Goal: Task Accomplishment & Management: Manage account settings

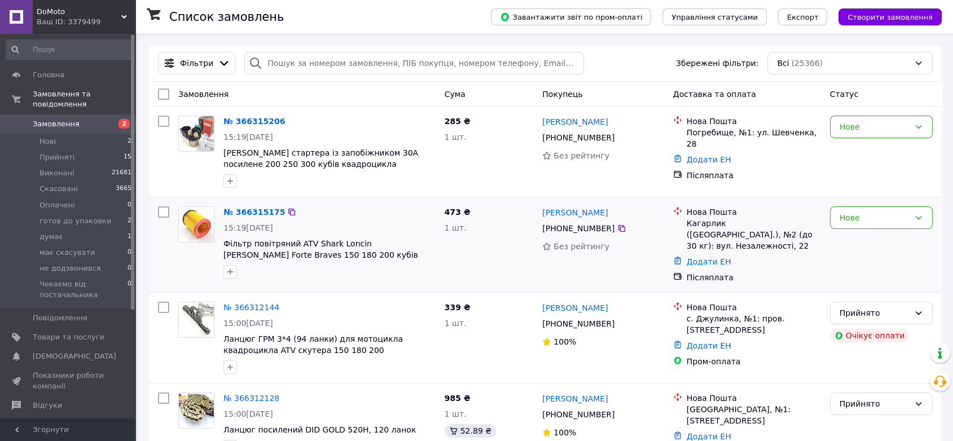
click at [162, 210] on input "checkbox" at bounding box center [163, 211] width 11 height 11
checkbox input "true"
click at [166, 127] on div at bounding box center [163, 151] width 20 height 81
checkbox input "true"
click at [166, 123] on input "checkbox" at bounding box center [163, 121] width 11 height 11
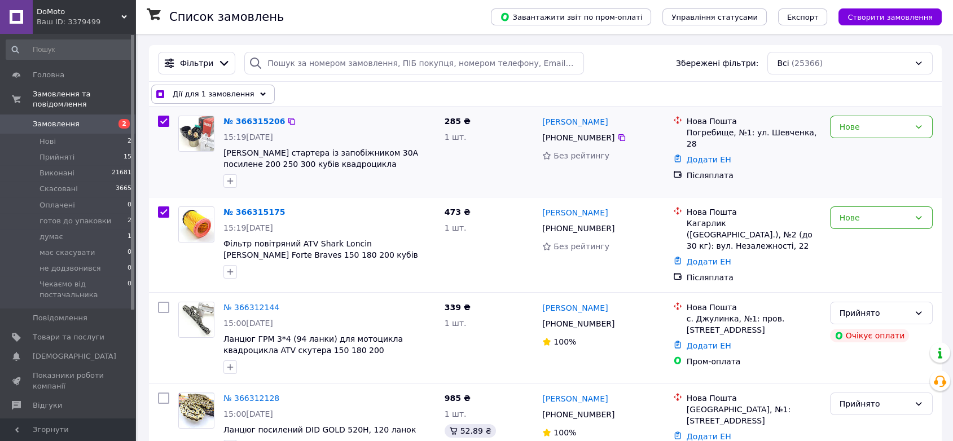
checkbox input "true"
drag, startPoint x: 250, startPoint y: 87, endPoint x: 244, endPoint y: 92, distance: 8.4
click at [249, 87] on div "Дії для 2 замовлень" at bounding box center [210, 94] width 118 height 19
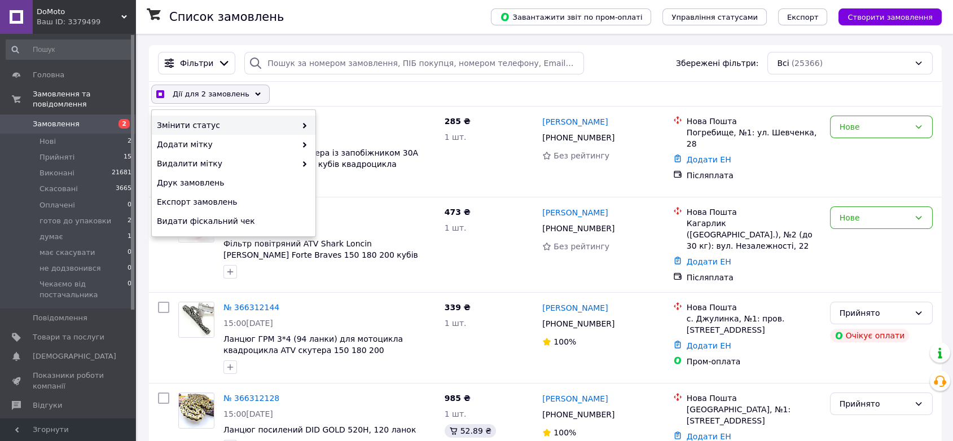
checkbox input "true"
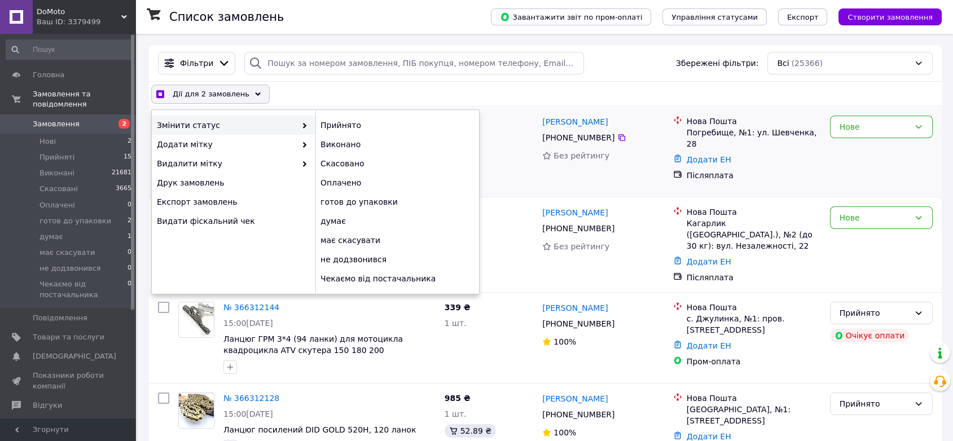
click at [336, 117] on div "Прийнято" at bounding box center [397, 125] width 164 height 19
checkbox input "false"
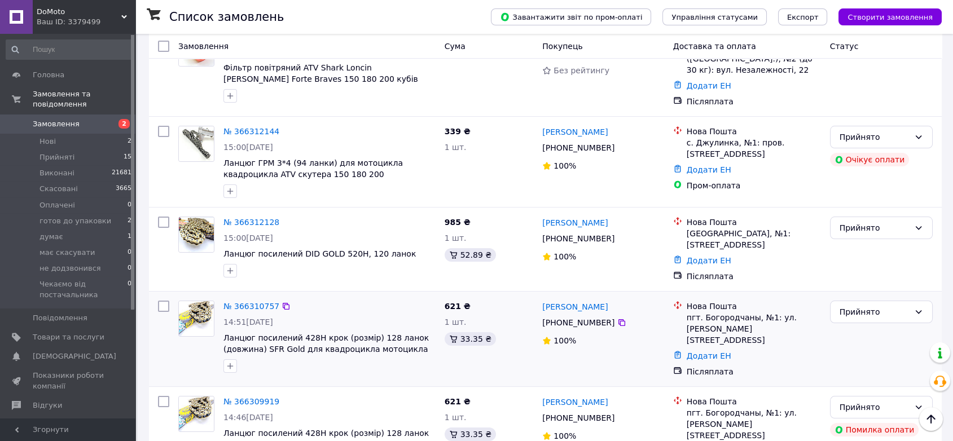
scroll to position [420, 0]
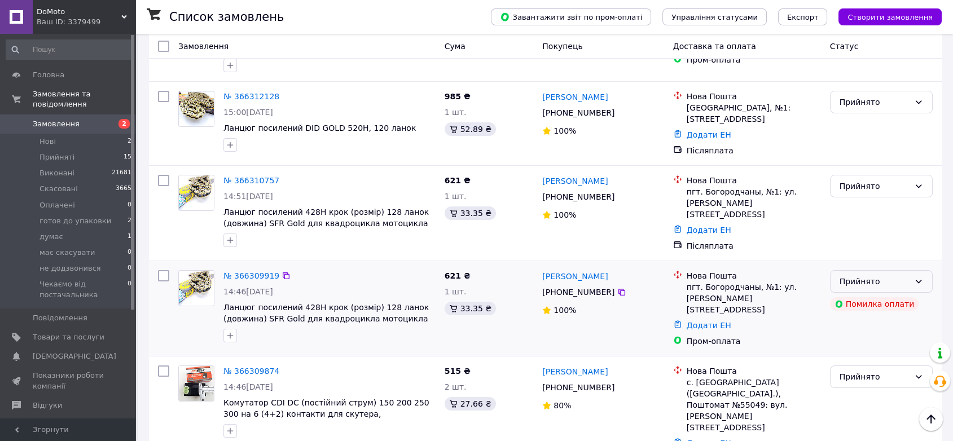
click at [887, 275] on div "Прийнято" at bounding box center [874, 281] width 70 height 12
click at [862, 304] on li "Скасовано" at bounding box center [881, 300] width 102 height 20
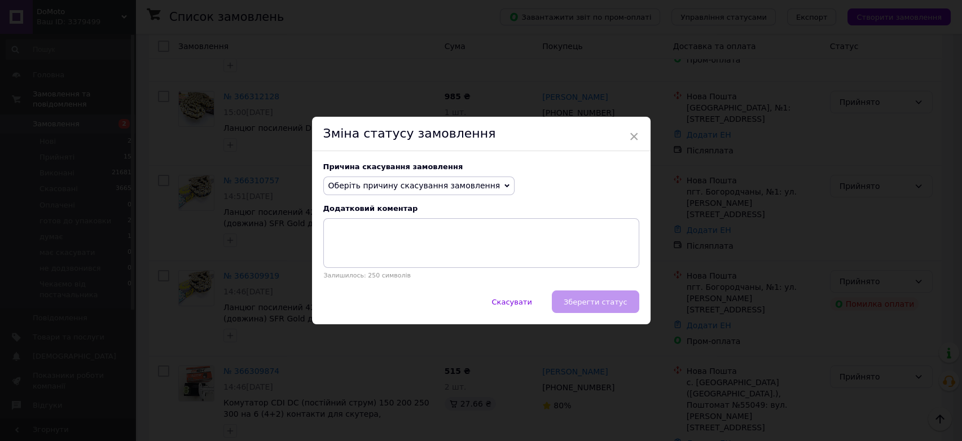
drag, startPoint x: 380, startPoint y: 189, endPoint x: 378, endPoint y: 197, distance: 8.1
click at [381, 189] on span "Оберіть причину скасування замовлення" at bounding box center [414, 185] width 172 height 9
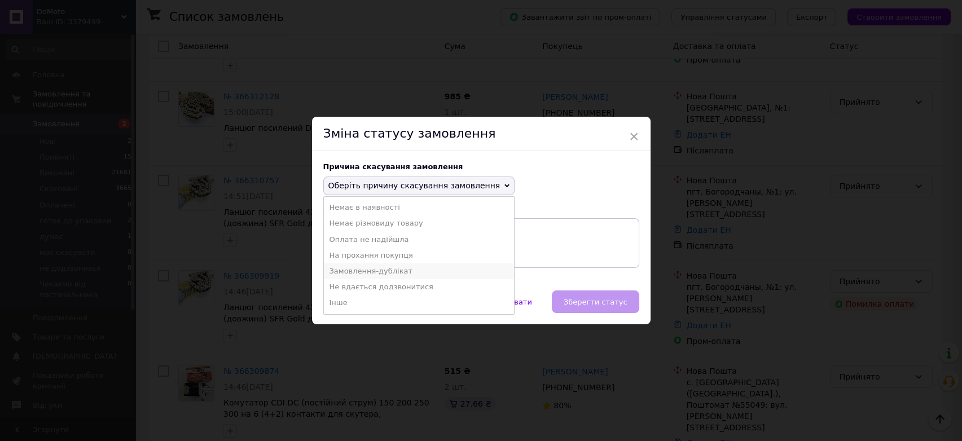
click at [381, 274] on li "Замовлення-дублікат" at bounding box center [419, 271] width 191 height 16
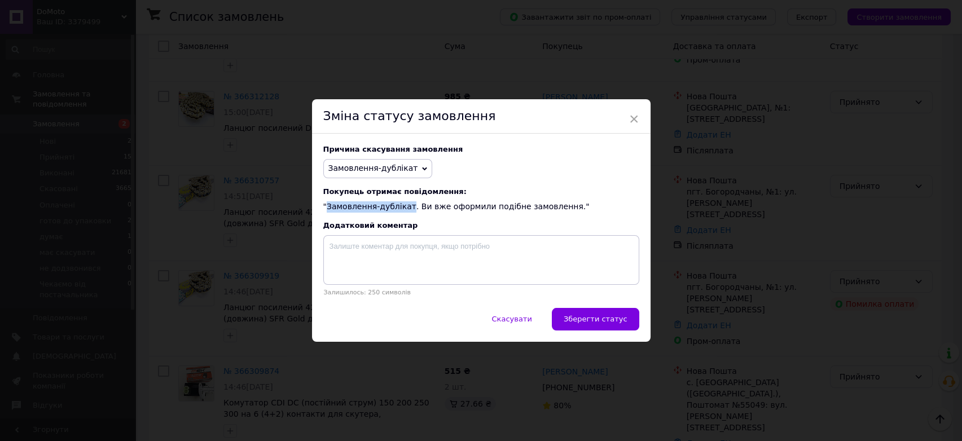
drag, startPoint x: 324, startPoint y: 206, endPoint x: 402, endPoint y: 209, distance: 77.9
click at [402, 209] on div "Покупець отримає повідомлення: "Замовлення-дублікат. Ви вже оформили подібне за…" at bounding box center [481, 199] width 316 height 25
copy div "Замовлення-дублікат"
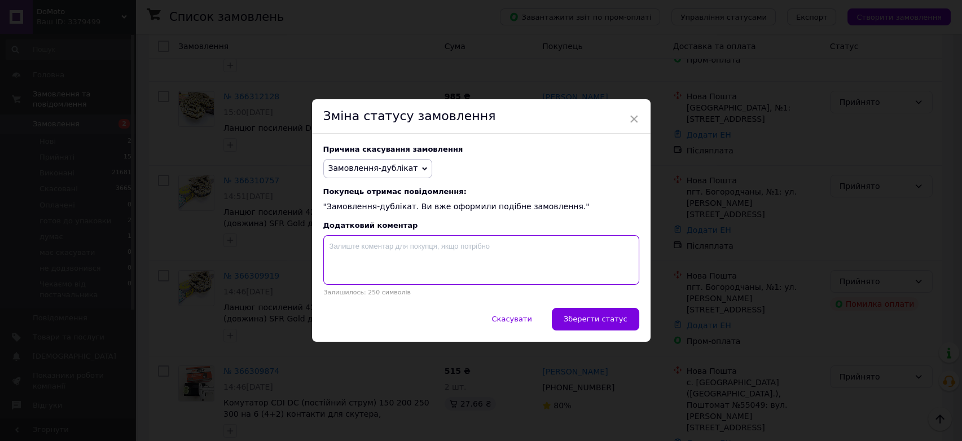
click at [390, 248] on textarea at bounding box center [481, 260] width 316 height 50
paste textarea "Замовлення-дублікат"
type textarea "Замовлення-дублікат"
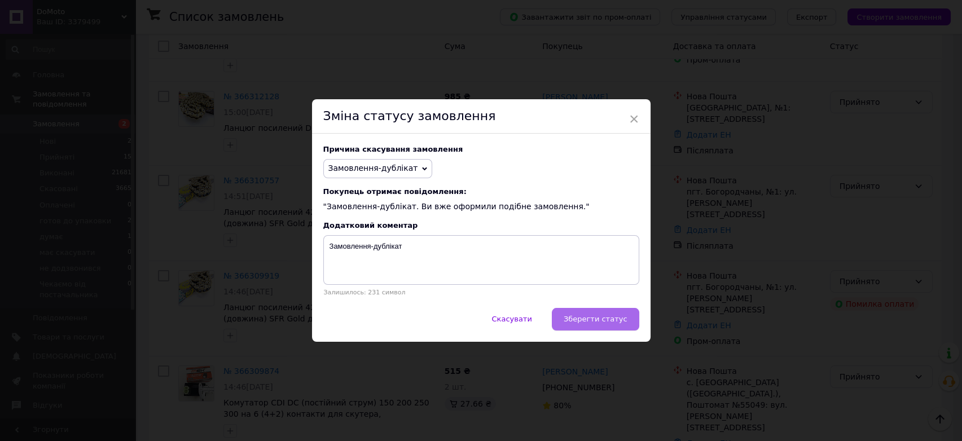
click at [598, 319] on span "Зберегти статус" at bounding box center [595, 319] width 64 height 8
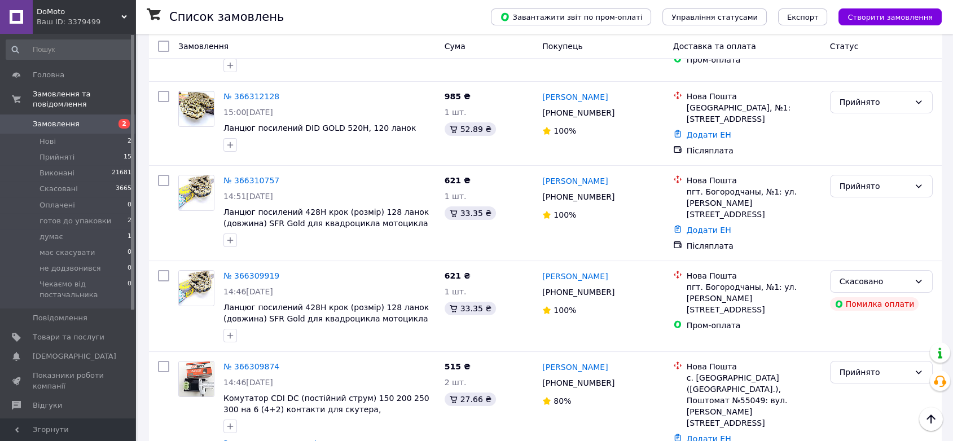
scroll to position [0, 0]
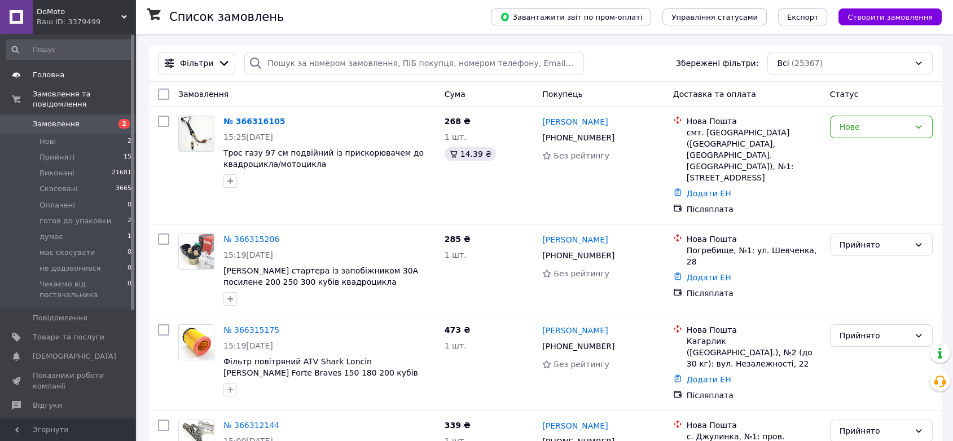
click at [45, 74] on span "Головна" at bounding box center [49, 75] width 32 height 10
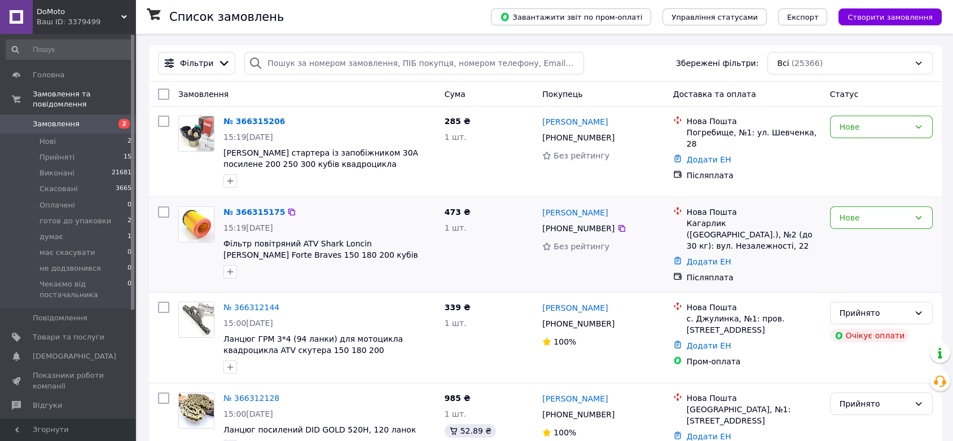
click at [162, 213] on input "checkbox" at bounding box center [163, 211] width 11 height 11
checkbox input "true"
click at [164, 120] on input "checkbox" at bounding box center [163, 121] width 11 height 11
checkbox input "true"
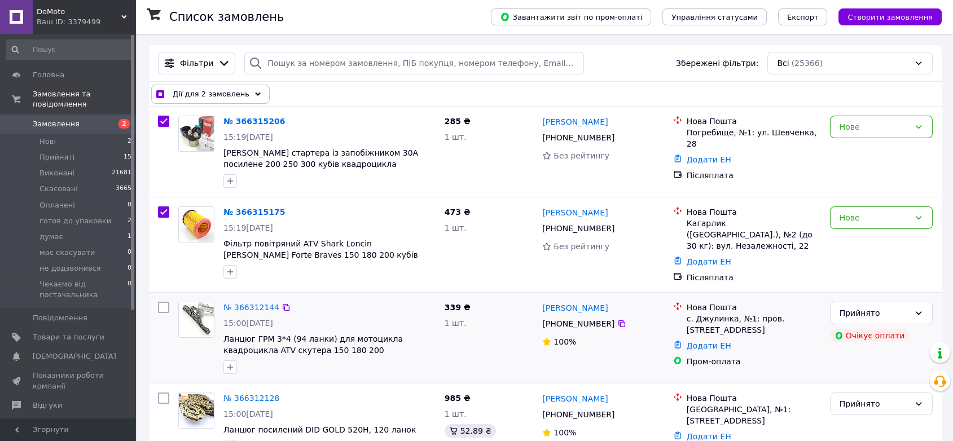
click at [165, 303] on input "checkbox" at bounding box center [163, 307] width 11 height 11
checkbox input "true"
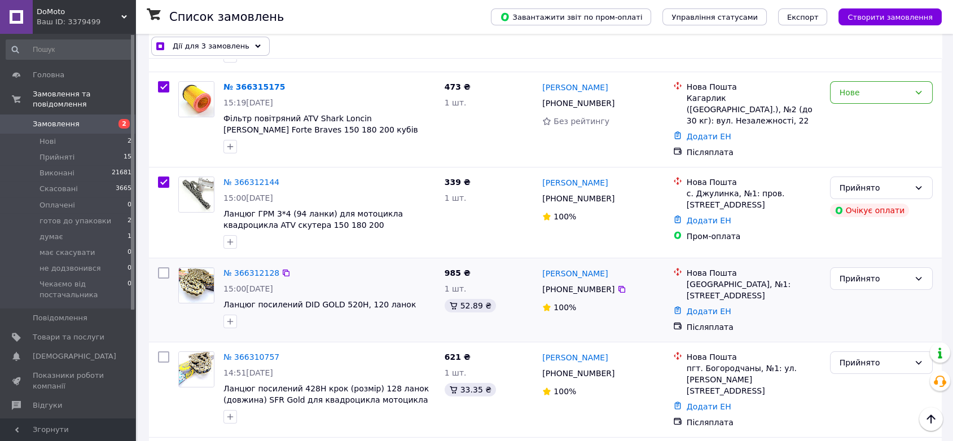
scroll to position [188, 0]
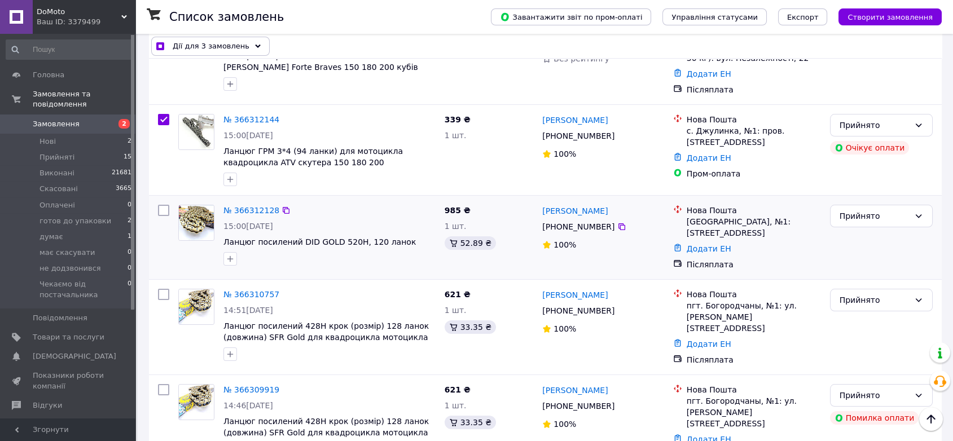
click at [164, 206] on input "checkbox" at bounding box center [163, 210] width 11 height 11
checkbox input "true"
click at [163, 289] on input "checkbox" at bounding box center [163, 294] width 11 height 11
checkbox input "true"
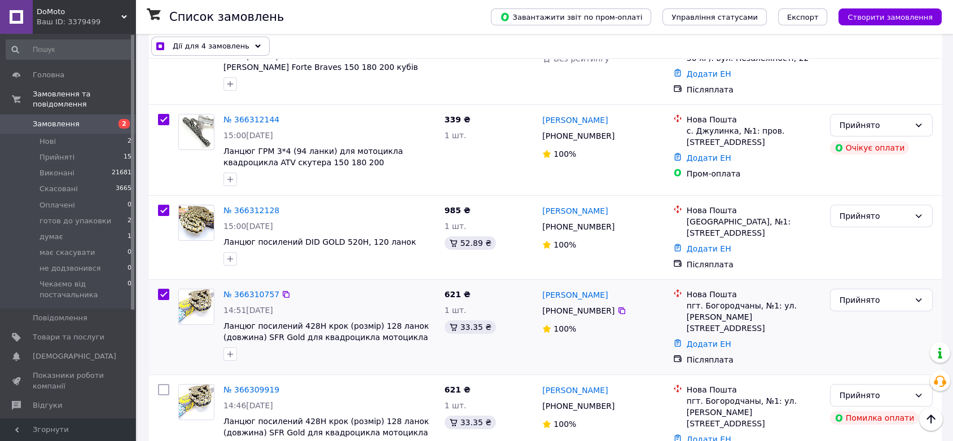
checkbox input "true"
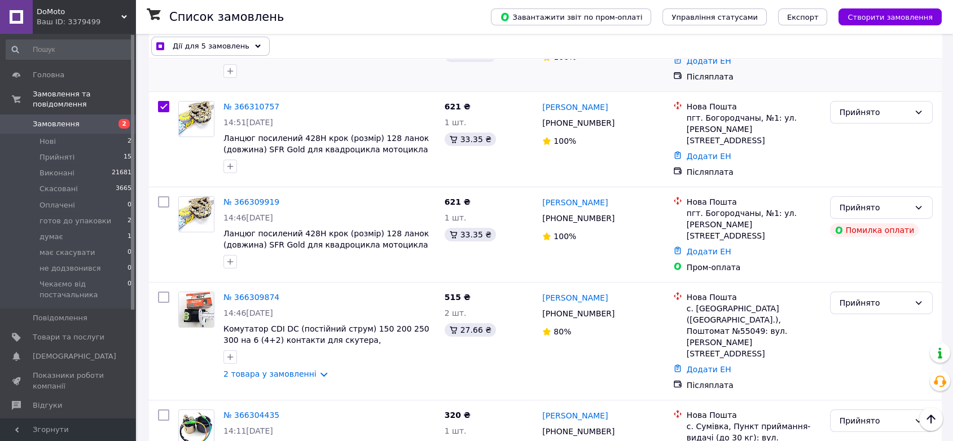
scroll to position [501, 0]
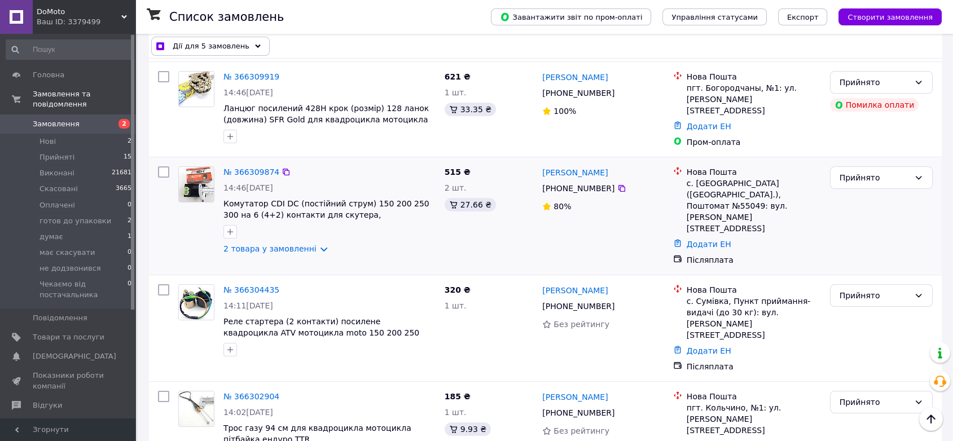
click at [165, 166] on input "checkbox" at bounding box center [163, 171] width 11 height 11
checkbox input "true"
click at [164, 284] on input "checkbox" at bounding box center [163, 289] width 11 height 11
checkbox input "true"
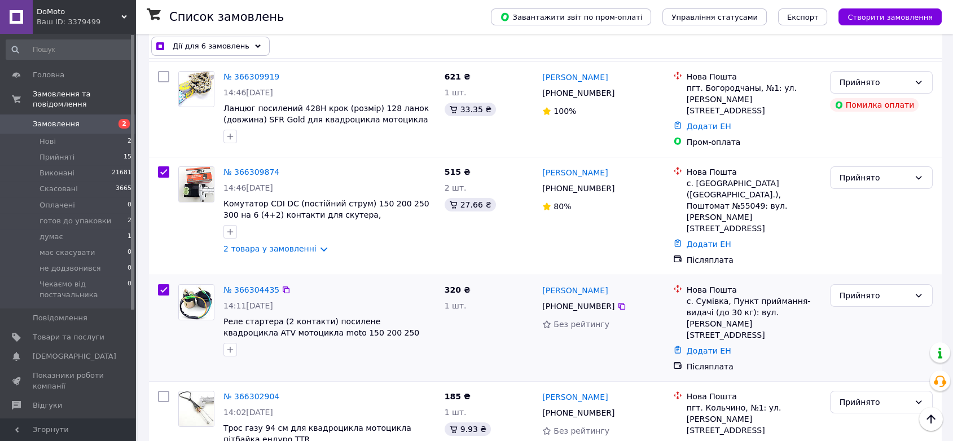
checkbox input "true"
click at [162, 391] on input "checkbox" at bounding box center [163, 396] width 11 height 11
checkbox input "true"
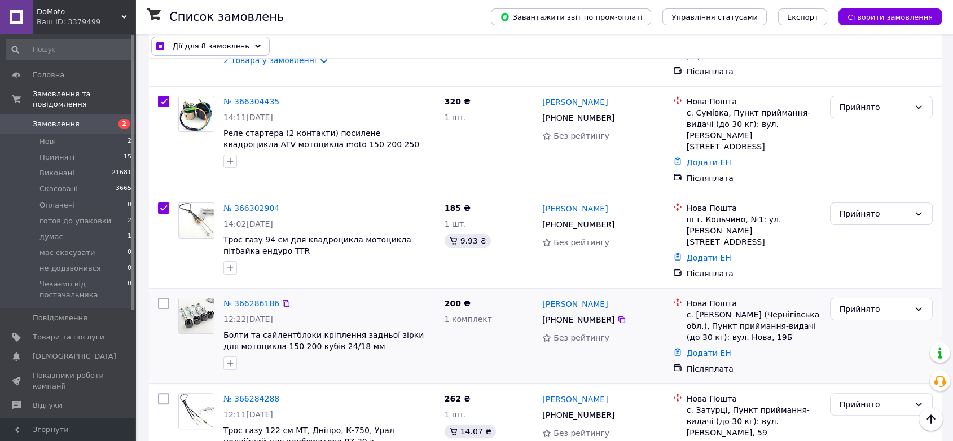
click at [161, 298] on input "checkbox" at bounding box center [163, 303] width 11 height 11
checkbox input "true"
click at [162, 393] on input "checkbox" at bounding box center [163, 398] width 11 height 11
checkbox input "true"
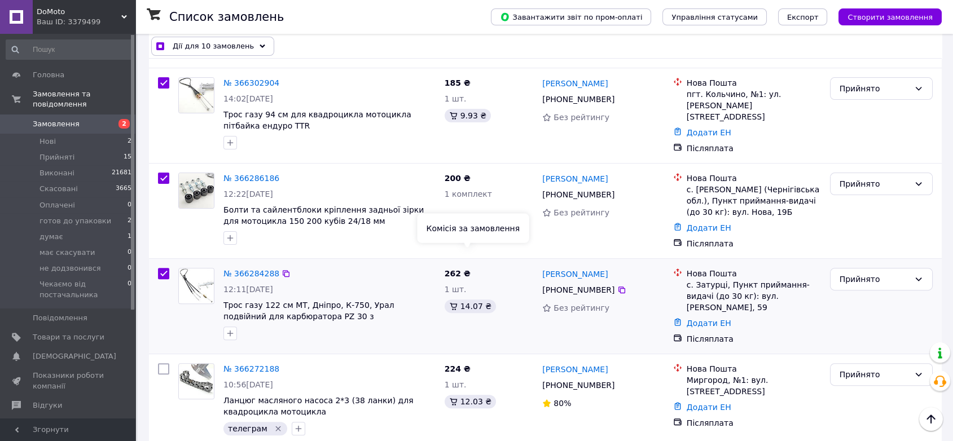
scroll to position [877, 0]
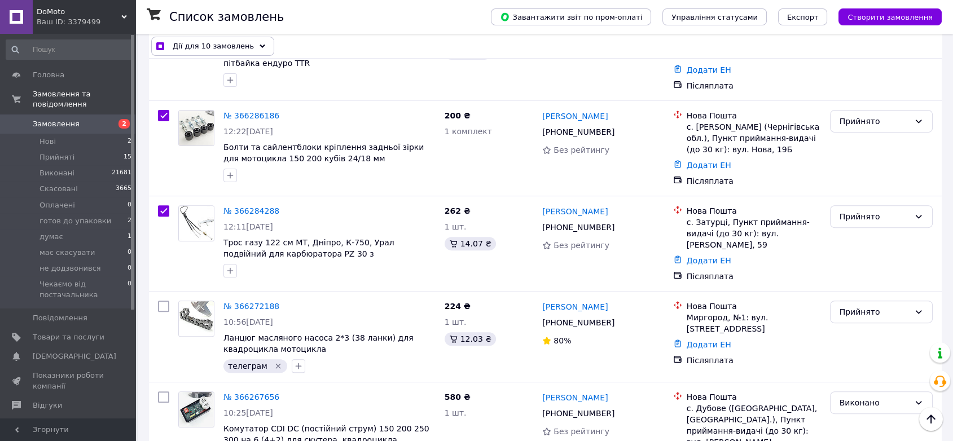
click at [259, 48] on icon at bounding box center [262, 46] width 6 height 6
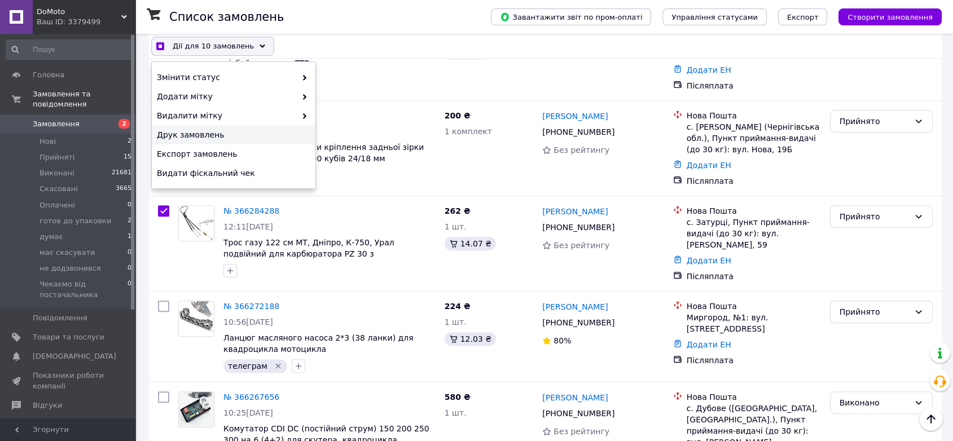
click at [202, 133] on span "Друк замовлень" at bounding box center [232, 134] width 151 height 11
checkbox input "true"
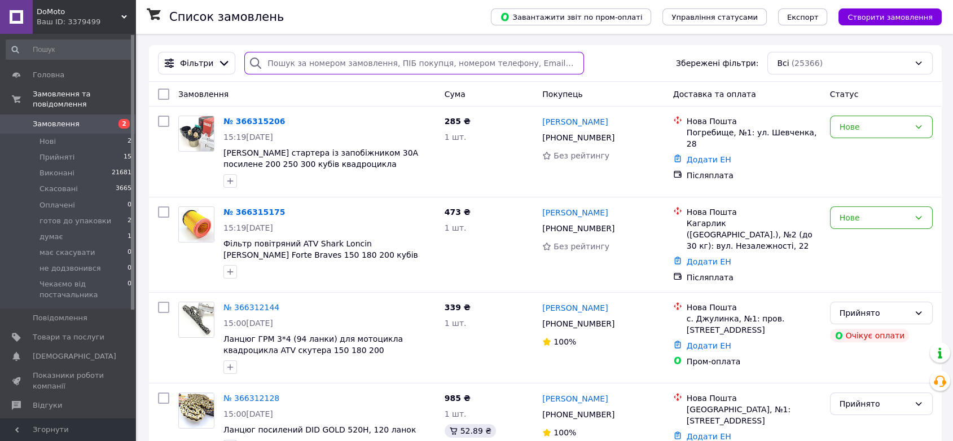
click at [310, 69] on input "search" at bounding box center [413, 63] width 339 height 23
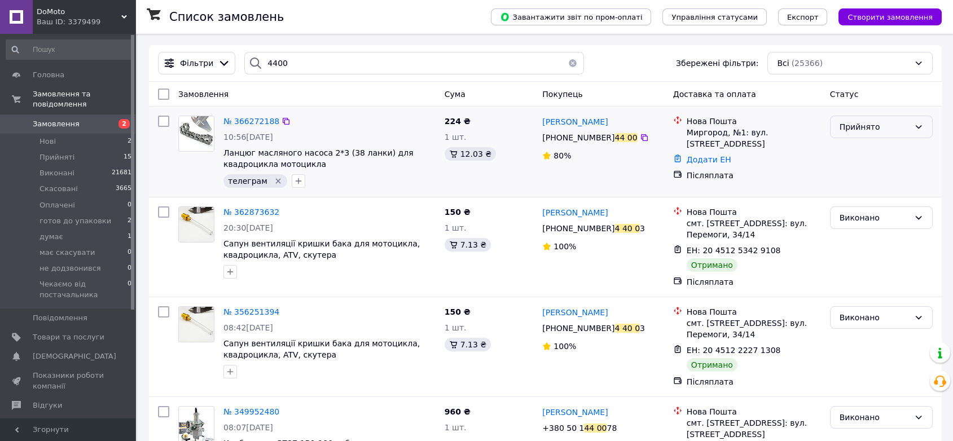
click at [872, 126] on div "Прийнято" at bounding box center [874, 127] width 70 height 12
click at [861, 207] on li "готов до упаковки" at bounding box center [881, 212] width 102 height 20
click at [288, 62] on input "4400" at bounding box center [413, 63] width 339 height 23
paste input "+380982536332"
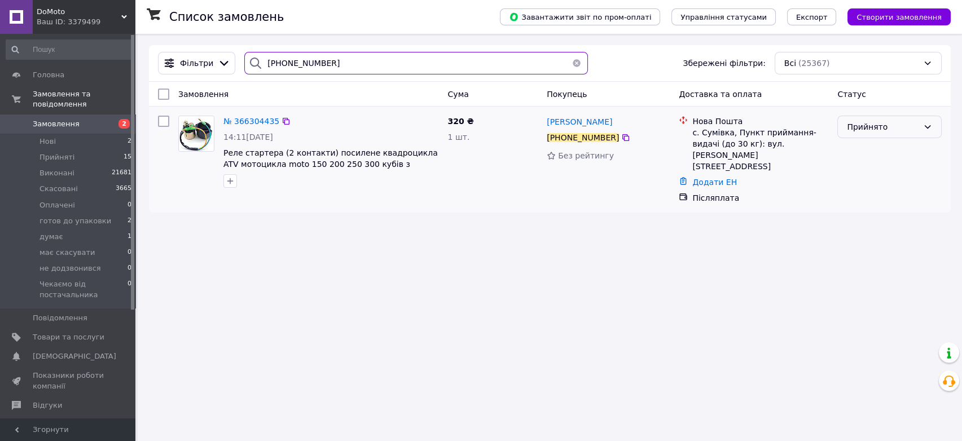
type input "+380982536332"
click at [878, 121] on div "Прийнято" at bounding box center [883, 127] width 72 height 12
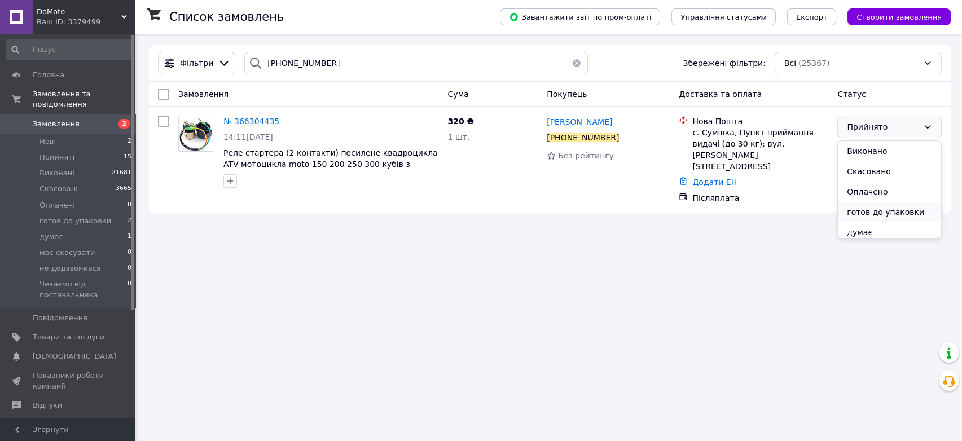
drag, startPoint x: 871, startPoint y: 213, endPoint x: 567, endPoint y: 376, distance: 345.2
click at [871, 213] on li "готов до упаковки" at bounding box center [889, 212] width 103 height 20
click at [380, 301] on div "Список замовлень Завантажити звіт по пром-оплаті Управління статусами Експорт С…" at bounding box center [550, 220] width 824 height 441
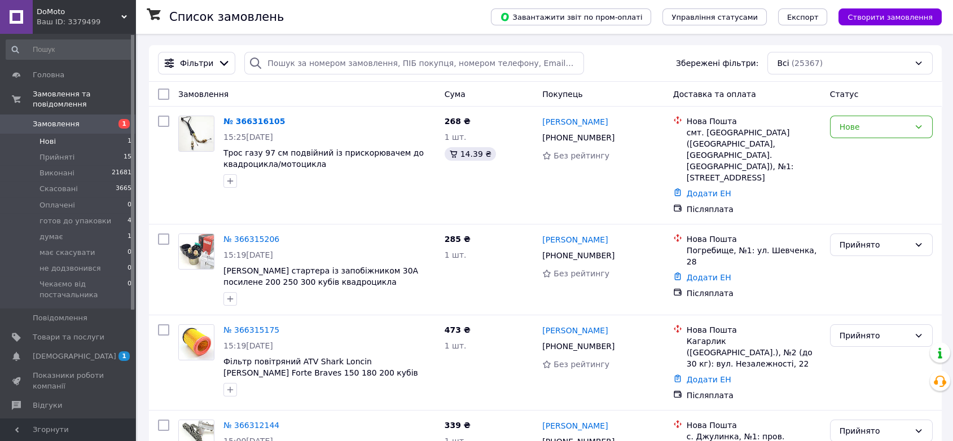
click at [49, 136] on span "Нові" at bounding box center [47, 141] width 16 height 10
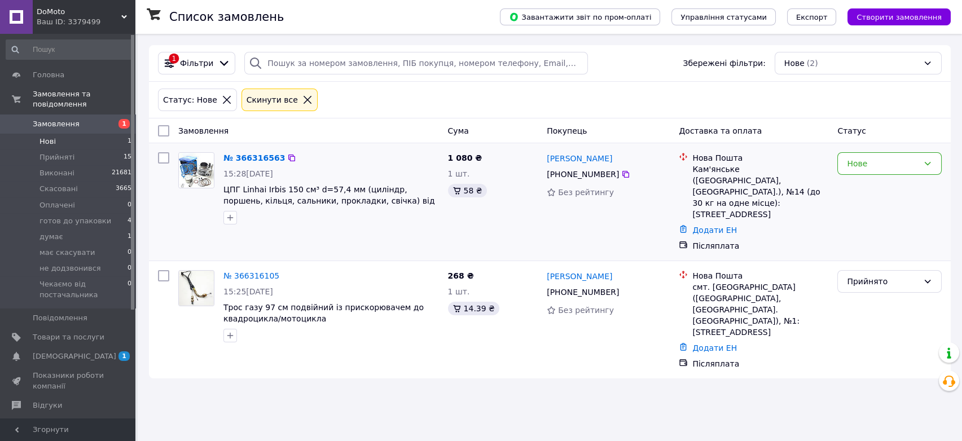
click at [165, 160] on input "checkbox" at bounding box center [163, 157] width 11 height 11
checkbox input "true"
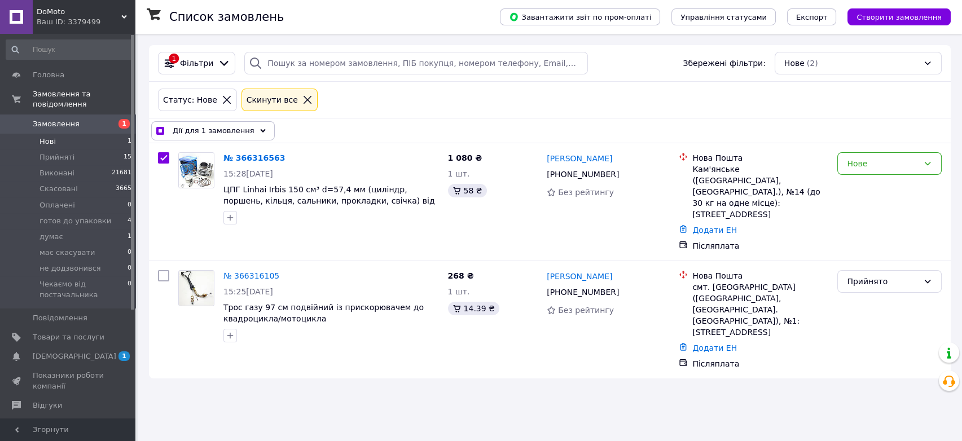
drag, startPoint x: 233, startPoint y: 130, endPoint x: 226, endPoint y: 142, distance: 13.6
click at [232, 132] on span "Дії для 1 замовлення" at bounding box center [214, 130] width 82 height 11
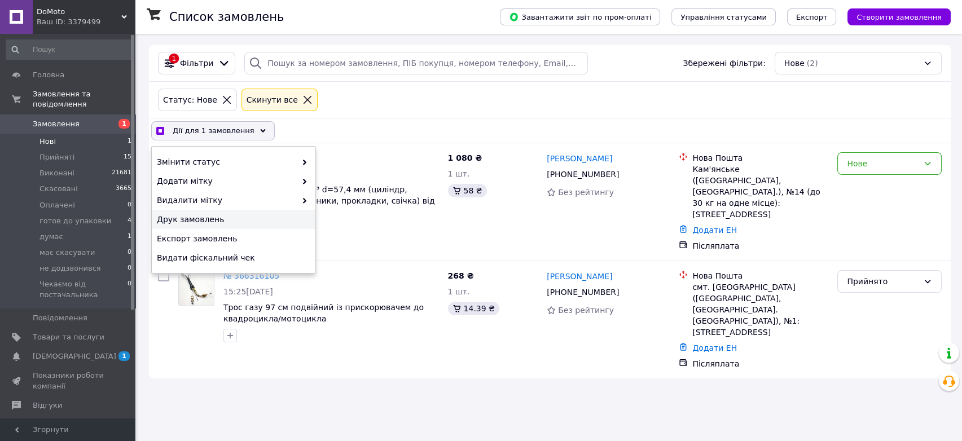
click at [196, 218] on span "Друк замовлень" at bounding box center [232, 219] width 151 height 11
checkbox input "true"
click at [224, 155] on div "Змінити статус" at bounding box center [234, 161] width 164 height 19
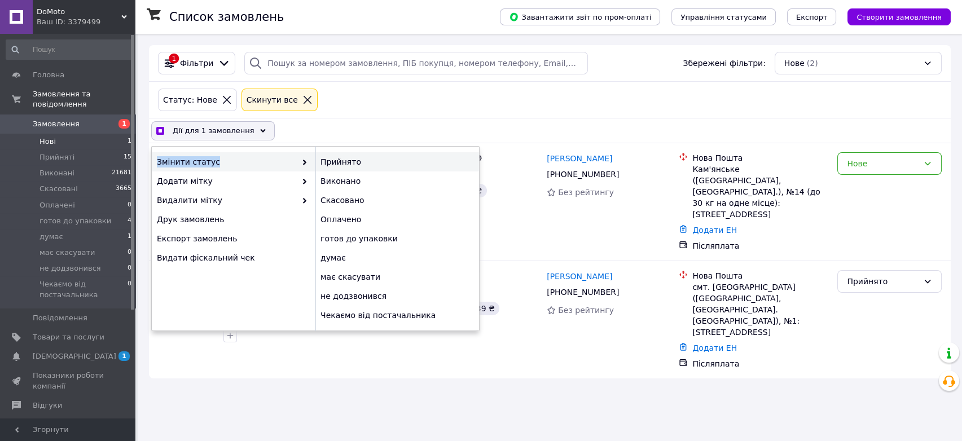
click at [324, 160] on div "Прийнято" at bounding box center [397, 161] width 164 height 19
checkbox input "false"
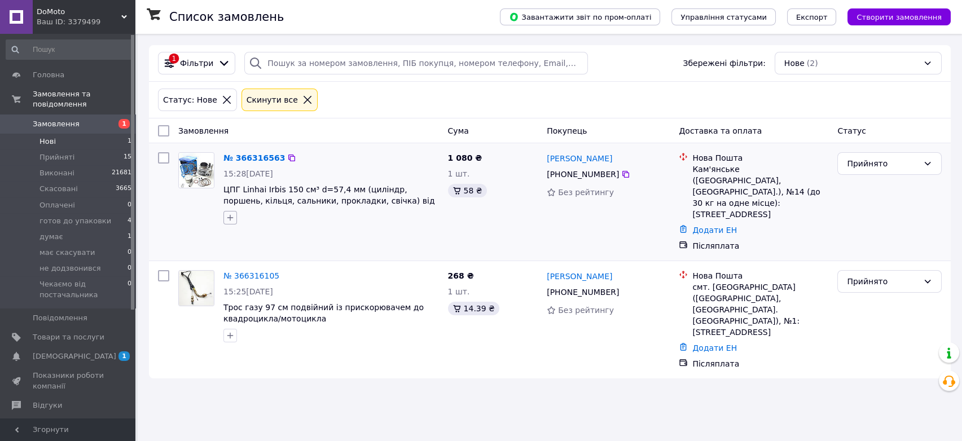
click at [233, 223] on button "button" at bounding box center [230, 218] width 14 height 14
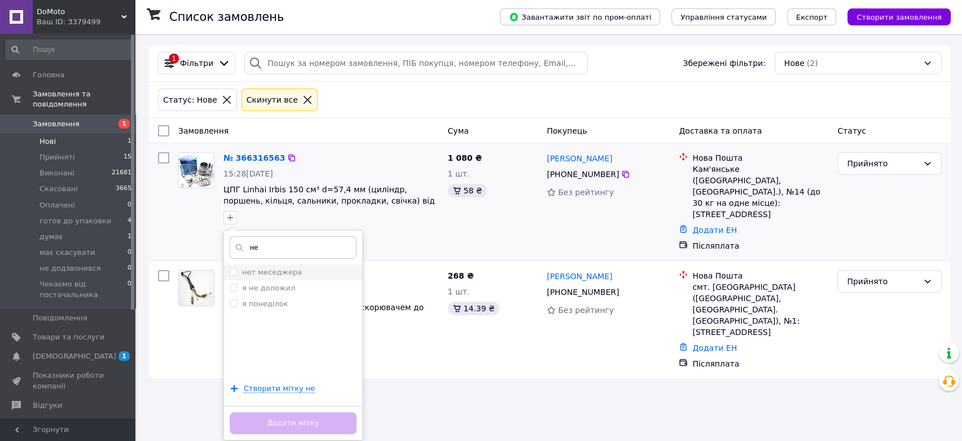
type input "не"
click at [232, 270] on input "нет меседжера" at bounding box center [233, 271] width 7 height 7
checkbox input "true"
click at [286, 417] on button "Додати мітку" at bounding box center [293, 423] width 127 height 22
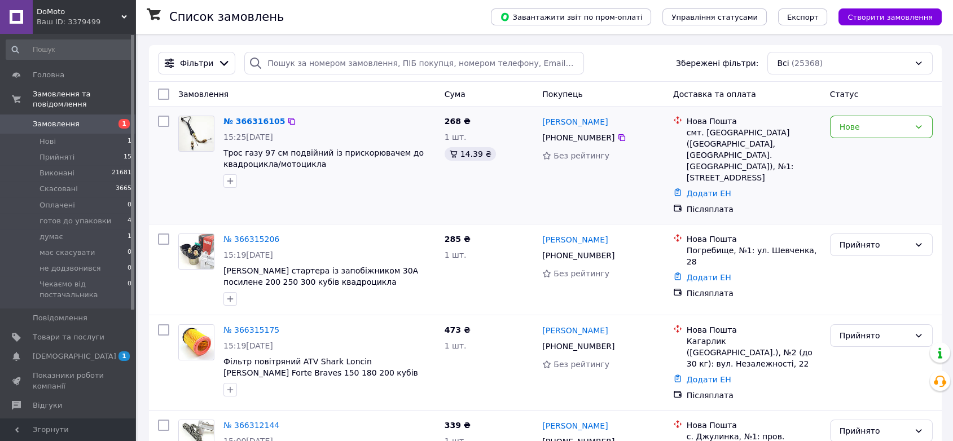
click at [163, 123] on input "checkbox" at bounding box center [163, 121] width 11 height 11
checkbox input "true"
click at [260, 92] on icon at bounding box center [263, 94] width 6 height 6
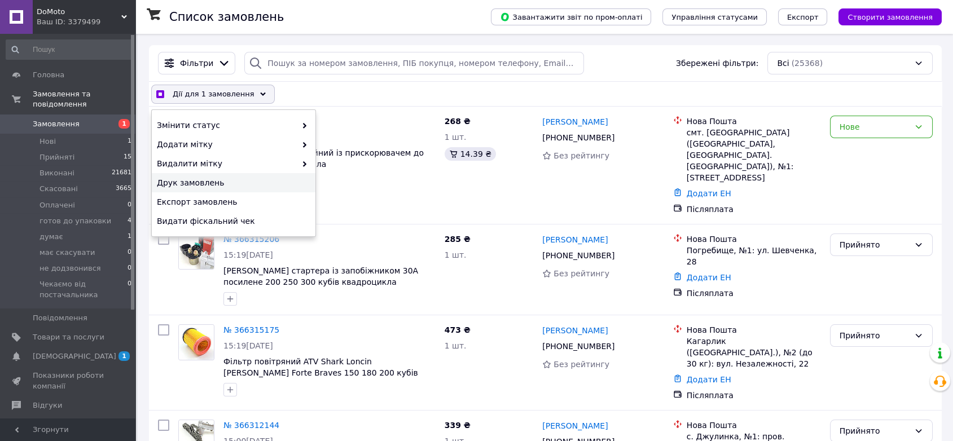
click at [218, 181] on span "Друк замовлень" at bounding box center [232, 182] width 151 height 11
checkbox input "true"
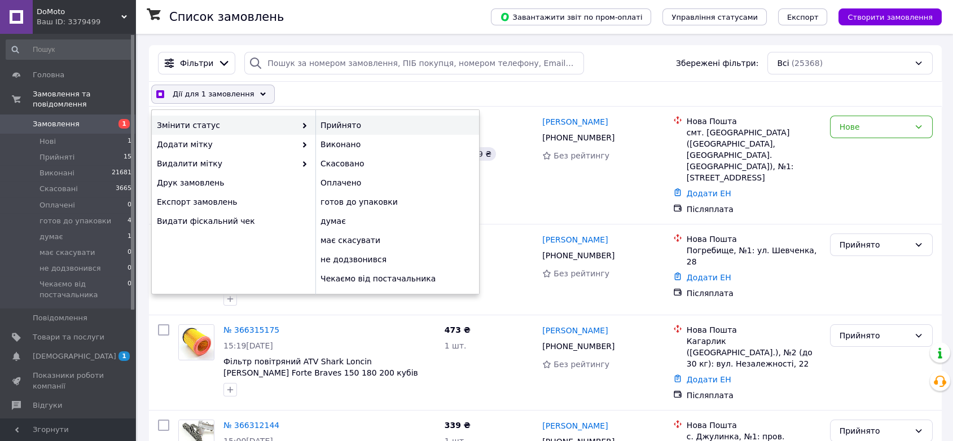
click at [325, 123] on div "Прийнято" at bounding box center [397, 125] width 164 height 19
checkbox input "false"
